Goal: Task Accomplishment & Management: Use online tool/utility

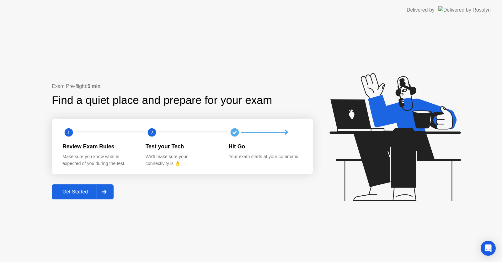
click at [86, 189] on div "Get Started" at bounding box center [75, 192] width 43 height 6
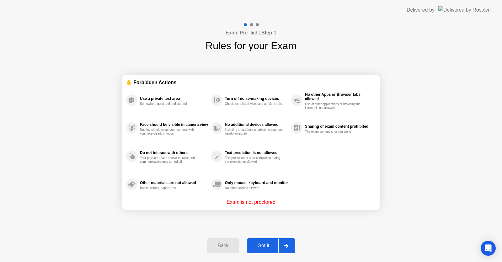
click at [269, 246] on div "Got it" at bounding box center [263, 246] width 29 height 6
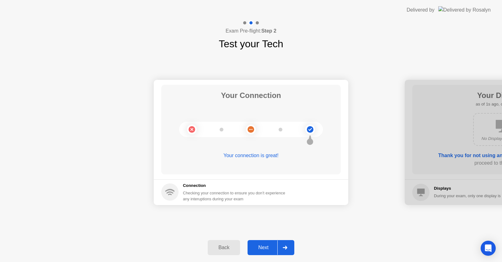
click at [269, 246] on div "Next" at bounding box center [263, 248] width 28 height 6
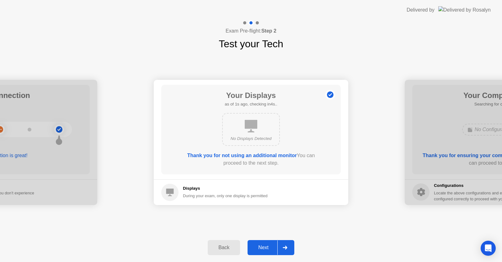
click at [269, 246] on div "Next" at bounding box center [263, 248] width 28 height 6
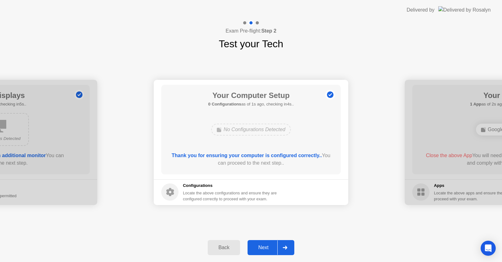
click at [272, 248] on div "Next" at bounding box center [263, 248] width 28 height 6
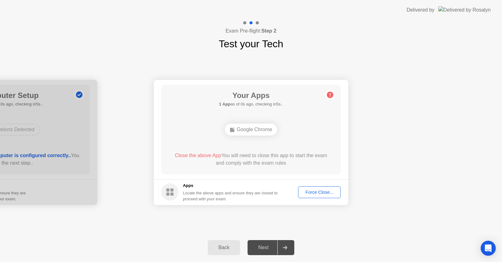
click at [307, 194] on div "Force Close..." at bounding box center [319, 192] width 38 height 5
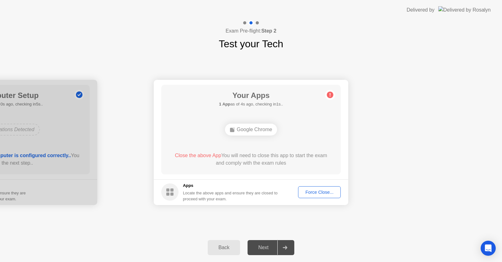
click at [308, 192] on div "Force Close..." at bounding box center [319, 192] width 38 height 5
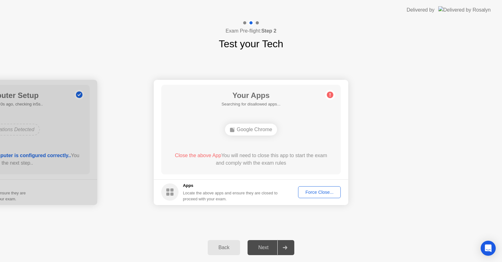
click at [280, 252] on div at bounding box center [284, 248] width 15 height 14
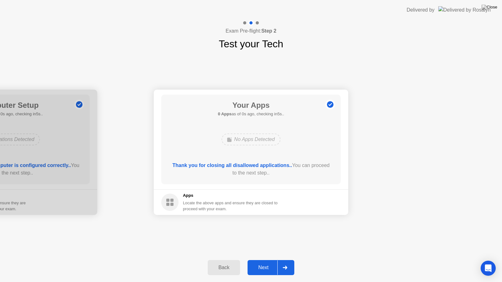
drag, startPoint x: 280, startPoint y: 252, endPoint x: 266, endPoint y: 265, distance: 19.1
click at [266, 262] on button "Next" at bounding box center [270, 267] width 47 height 15
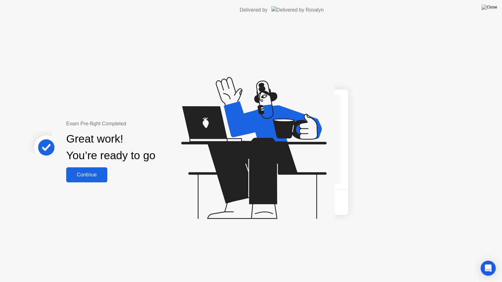
click at [266, 262] on div "Exam Pre-flight Completed Great work! You’re ready to go Continue" at bounding box center [167, 151] width 335 height 262
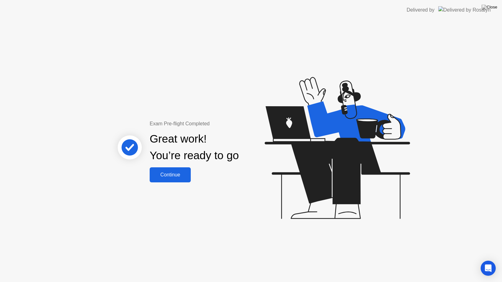
click at [175, 172] on div "Continue" at bounding box center [169, 175] width 37 height 6
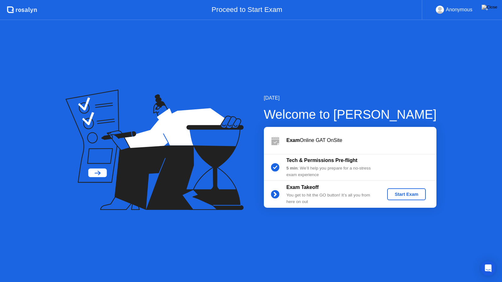
click at [403, 194] on div "Start Exam" at bounding box center [406, 194] width 34 height 5
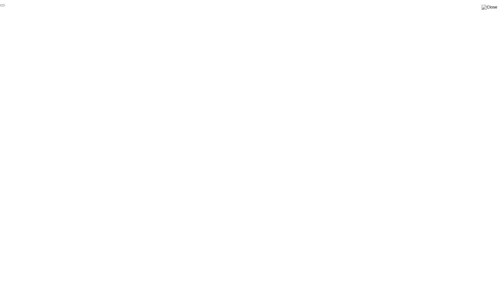
click div "End Proctoring Session"
